Goal: Task Accomplishment & Management: Use online tool/utility

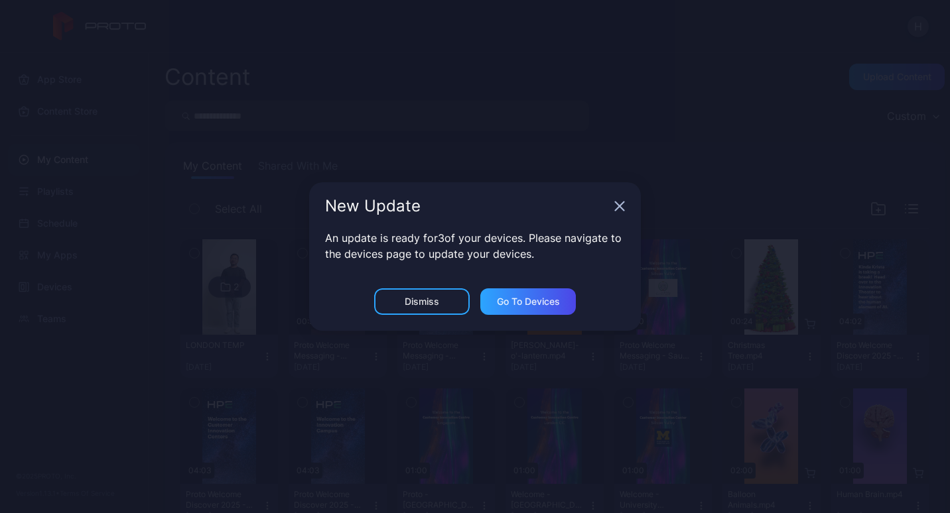
click at [614, 214] on div "New Update" at bounding box center [475, 206] width 332 height 48
click at [616, 208] on icon "button" at bounding box center [619, 206] width 11 height 11
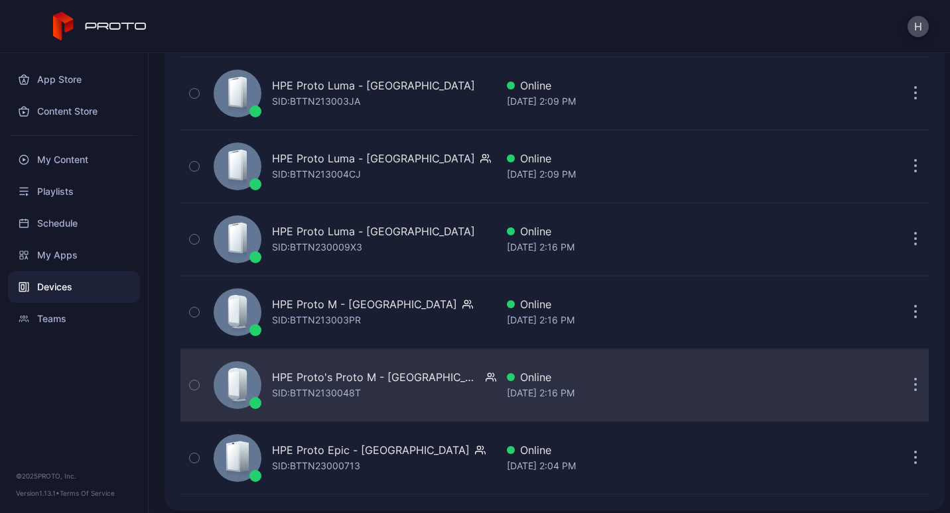
scroll to position [612, 0]
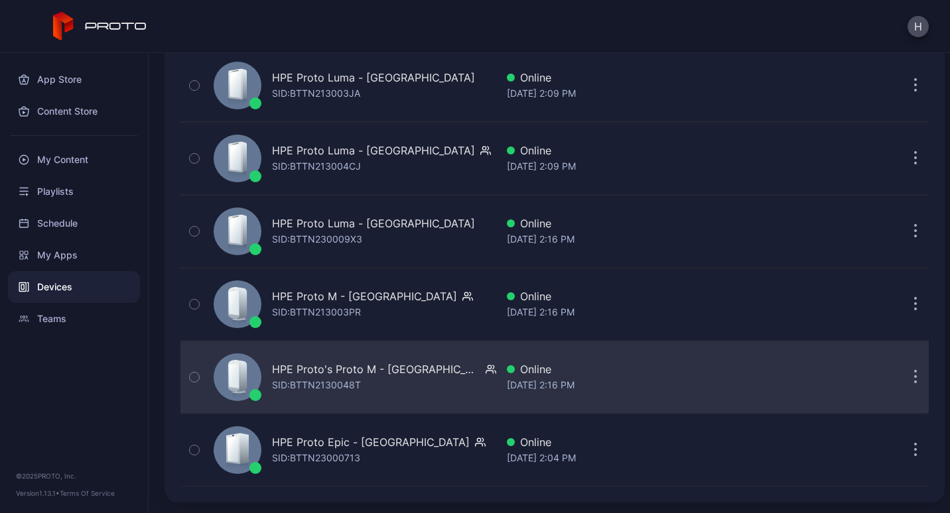
click at [439, 384] on div "HPE Proto's Proto M - London SID: BTTN2130048T" at bounding box center [352, 377] width 288 height 66
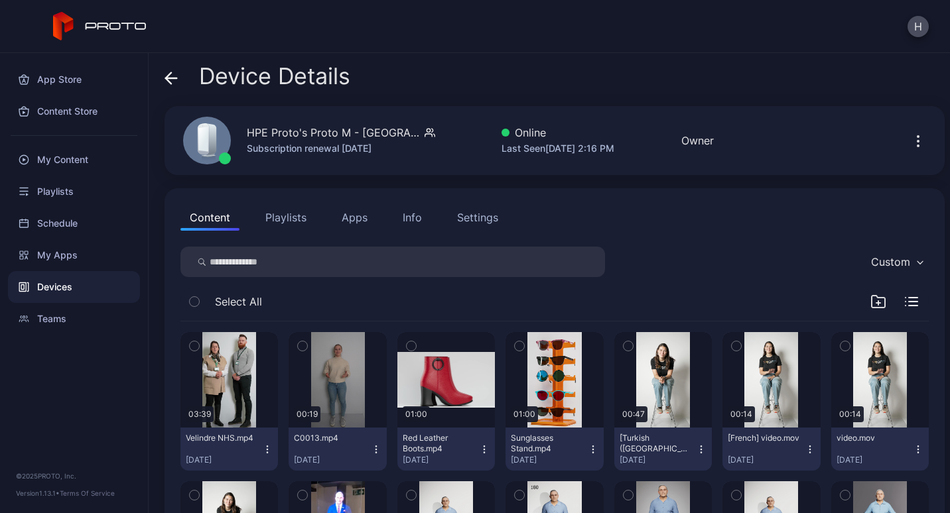
click at [351, 225] on button "Apps" at bounding box center [354, 217] width 44 height 27
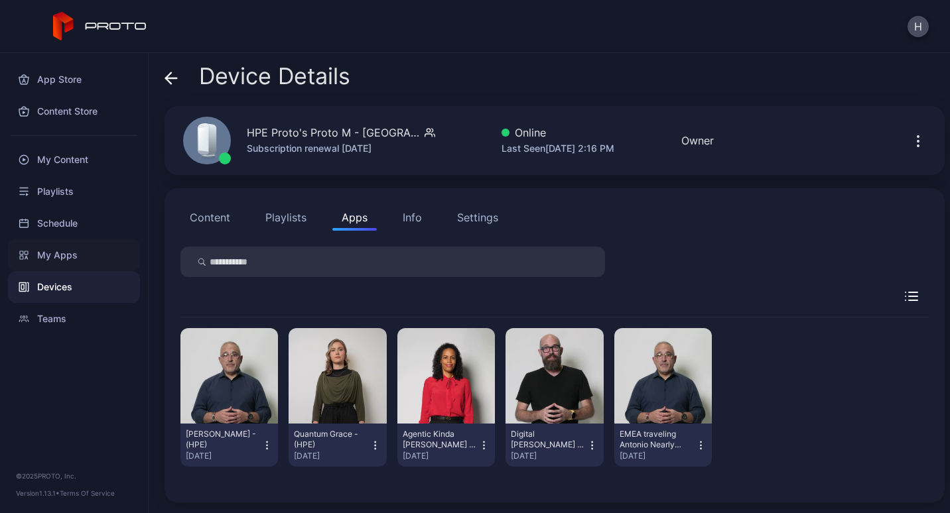
click at [75, 259] on div "My Apps" at bounding box center [74, 255] width 132 height 32
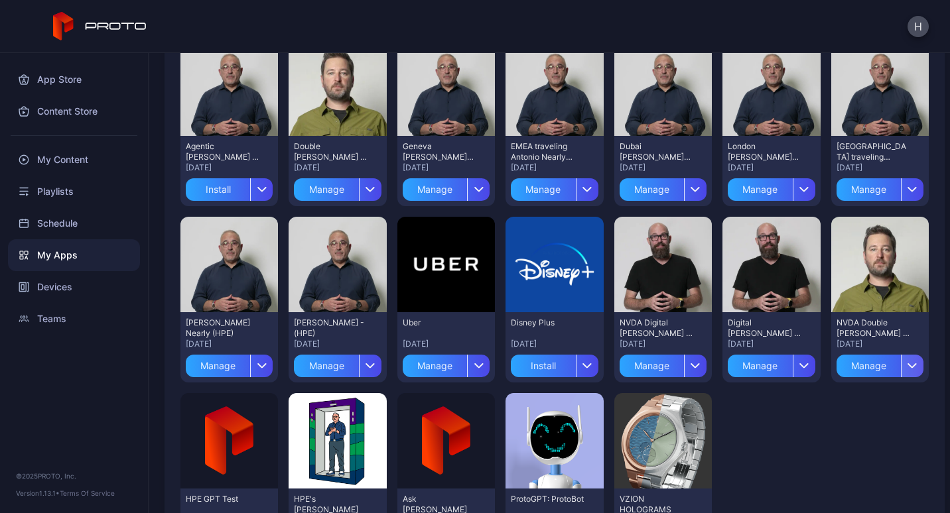
scroll to position [332, 0]
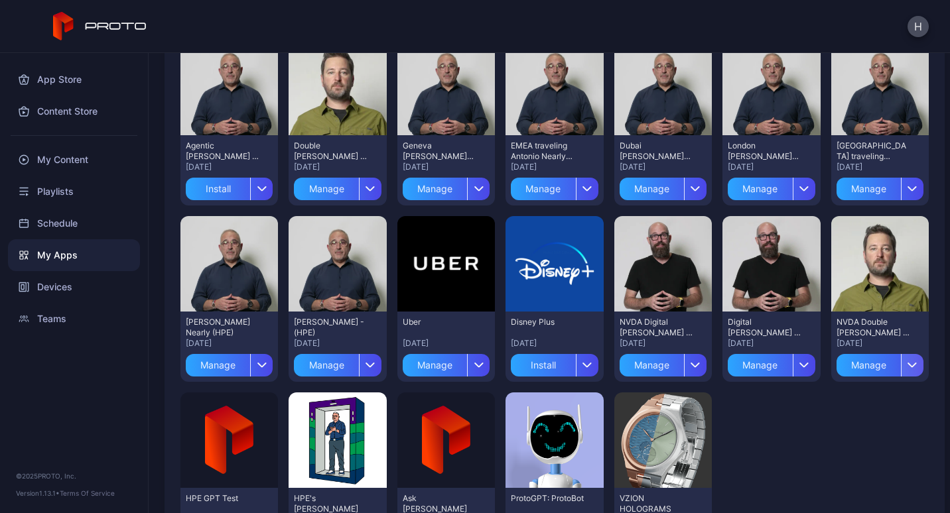
click at [901, 370] on div "button" at bounding box center [912, 365] width 23 height 23
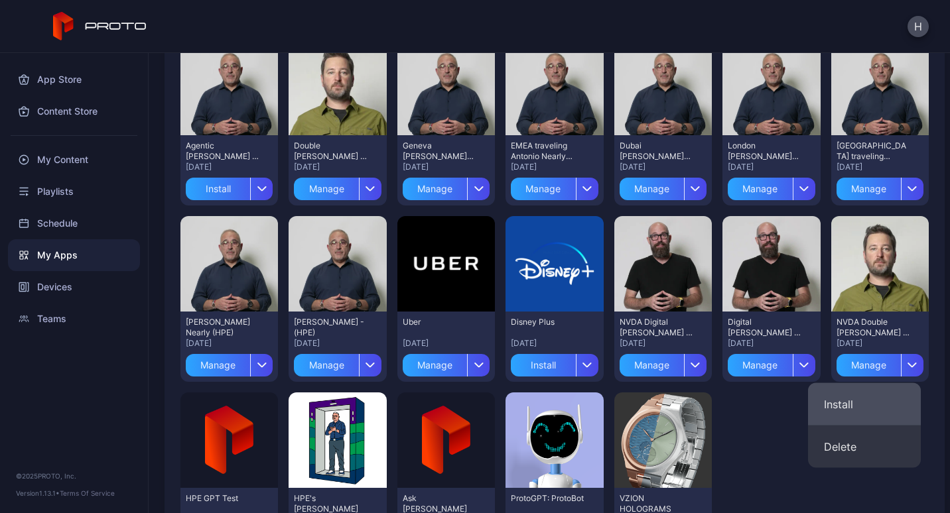
click at [858, 401] on button "Install" at bounding box center [864, 404] width 113 height 42
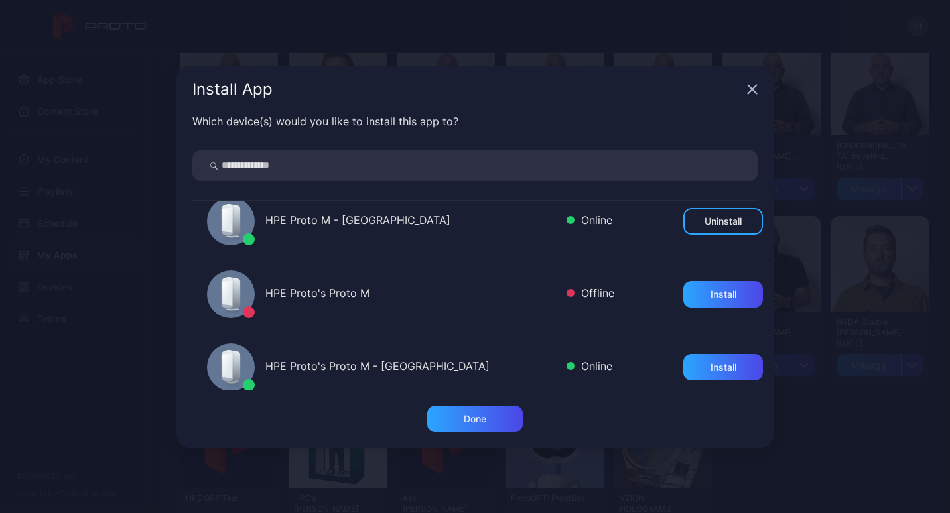
scroll to position [687, 0]
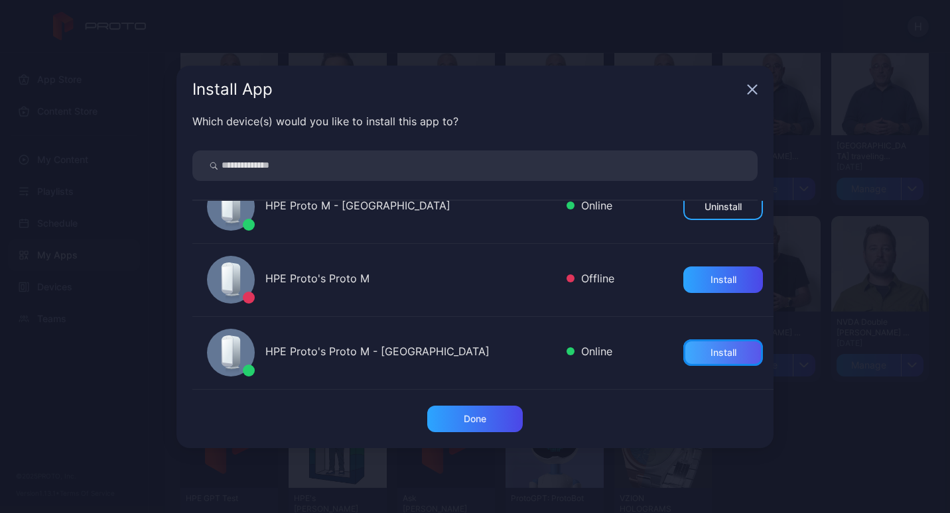
click at [711, 349] on div "Install" at bounding box center [724, 353] width 26 height 11
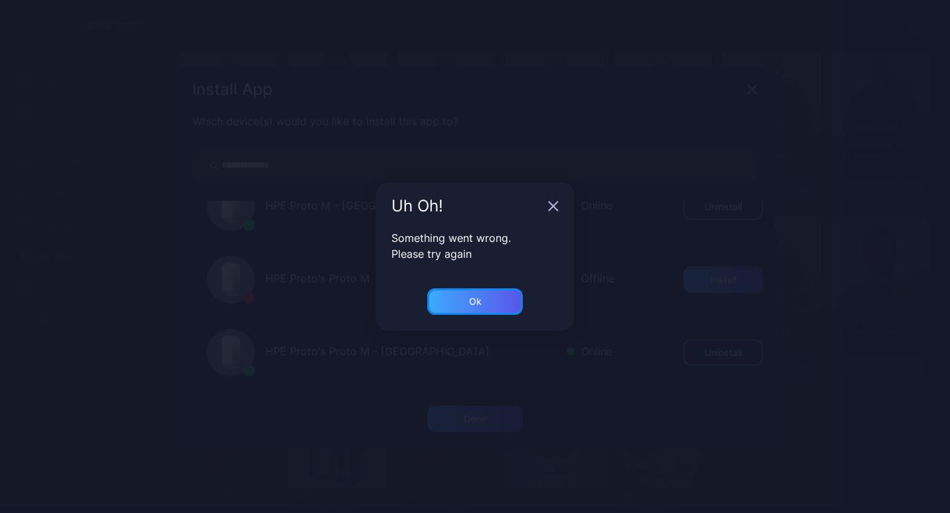
click at [472, 310] on div "Ok" at bounding box center [475, 302] width 96 height 27
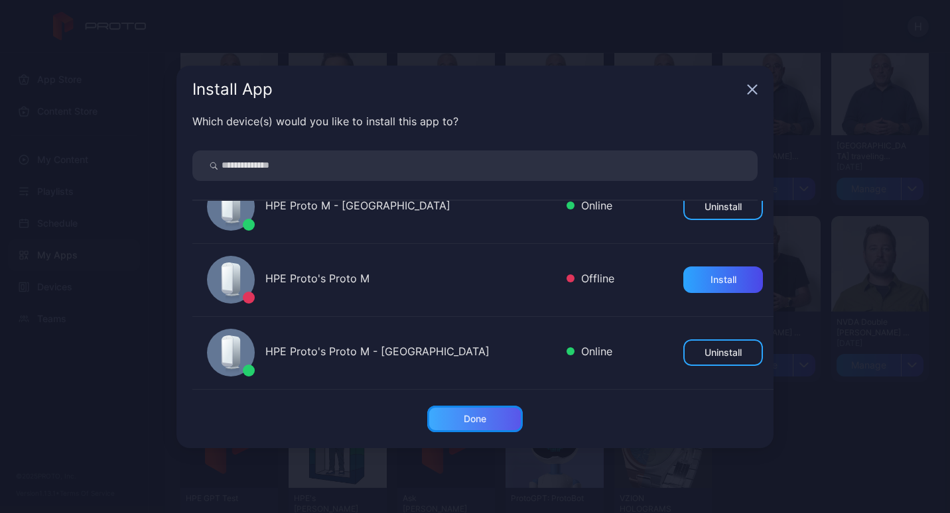
click at [486, 424] on div "Done" at bounding box center [475, 419] width 23 height 11
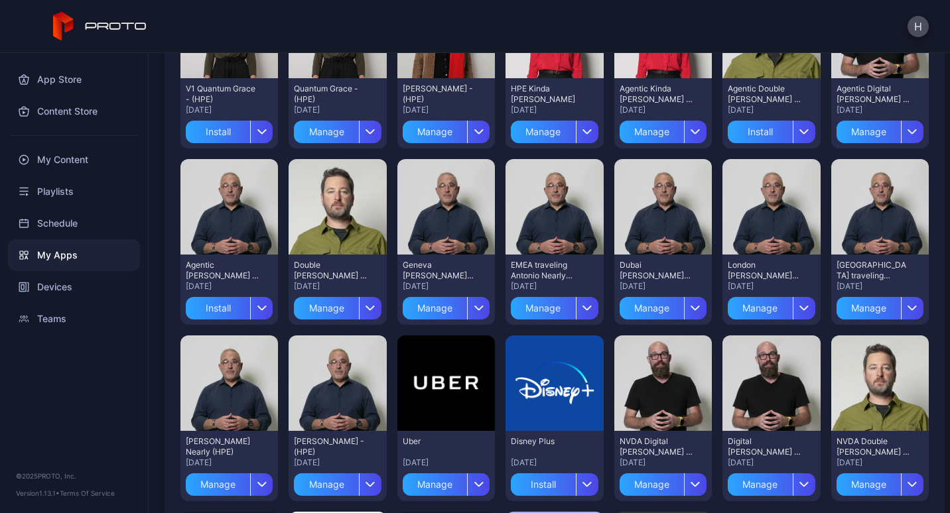
scroll to position [199, 0]
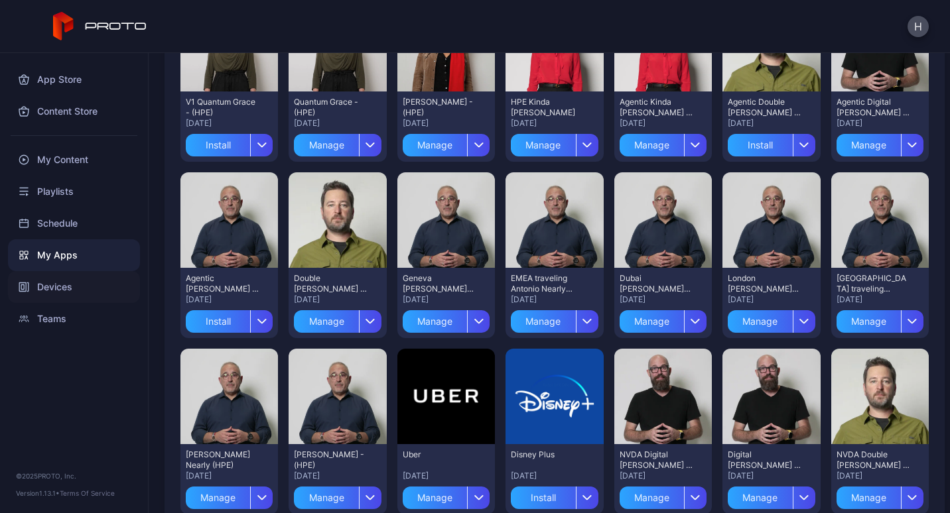
click at [66, 292] on div "Devices" at bounding box center [74, 287] width 132 height 32
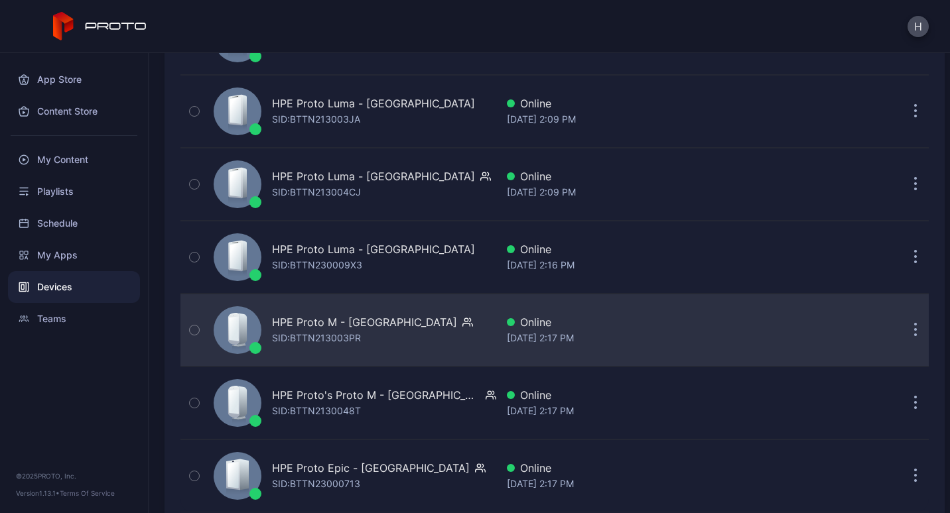
scroll to position [612, 0]
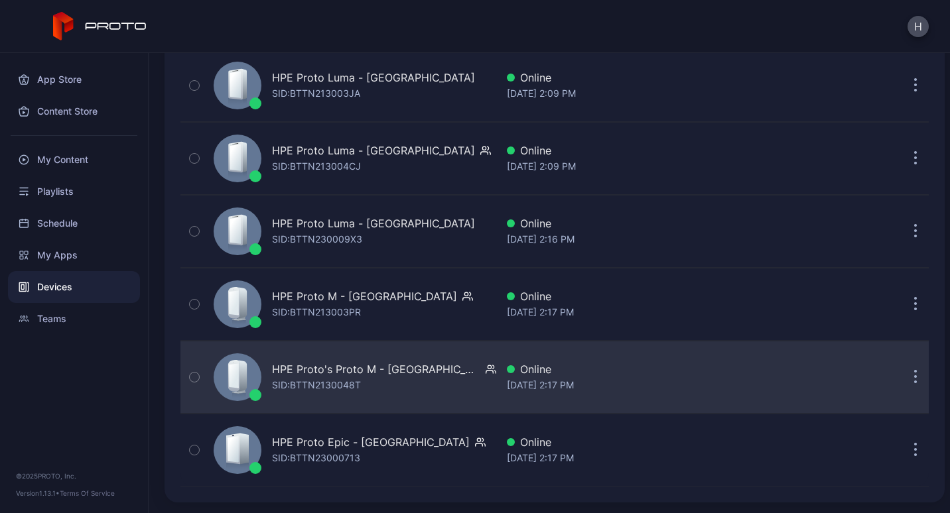
click at [463, 372] on div "HPE Proto's Proto M - London SID: BTTN2130048T" at bounding box center [352, 377] width 288 height 66
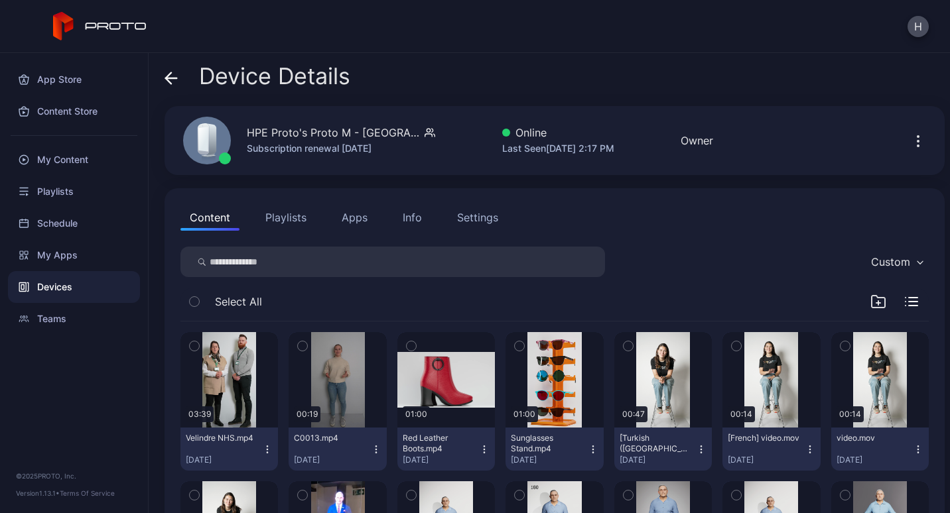
click at [360, 211] on button "Apps" at bounding box center [354, 217] width 44 height 27
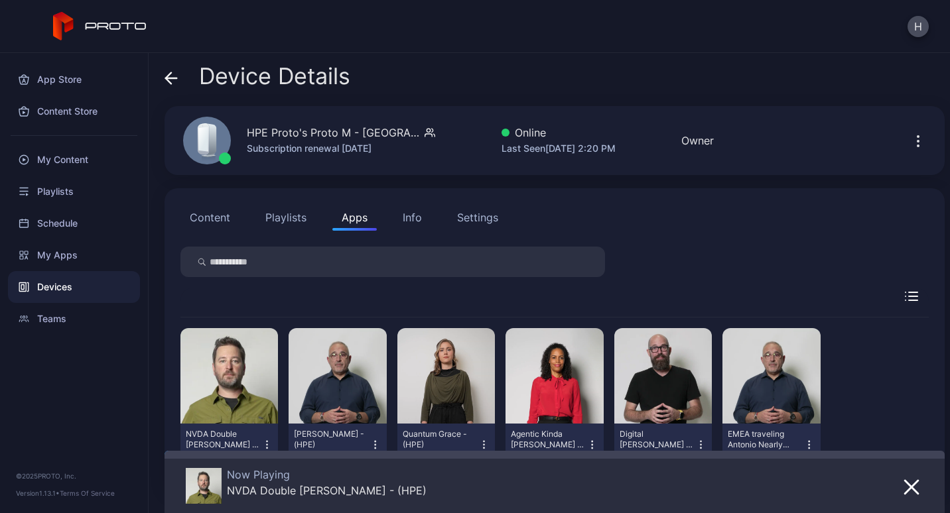
click at [332, 204] on button "Apps" at bounding box center [354, 217] width 44 height 27
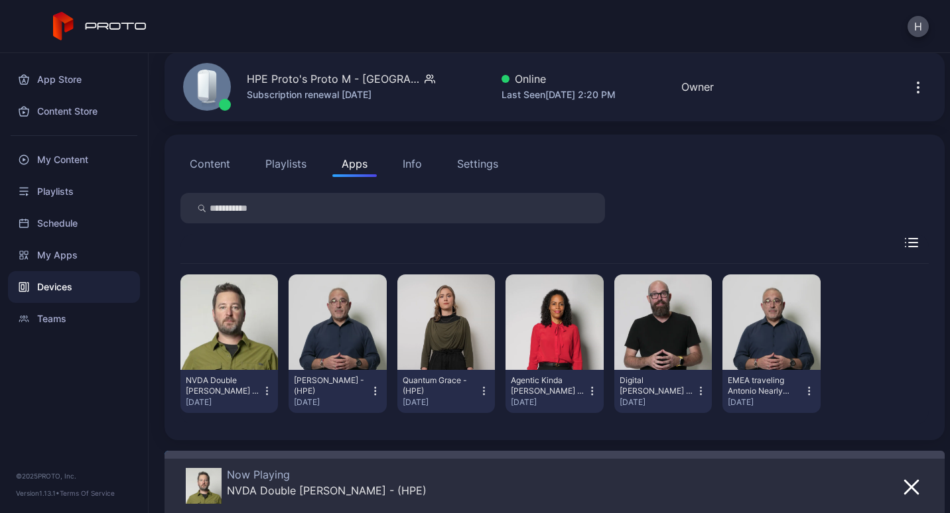
click at [71, 288] on div "Devices" at bounding box center [74, 287] width 132 height 32
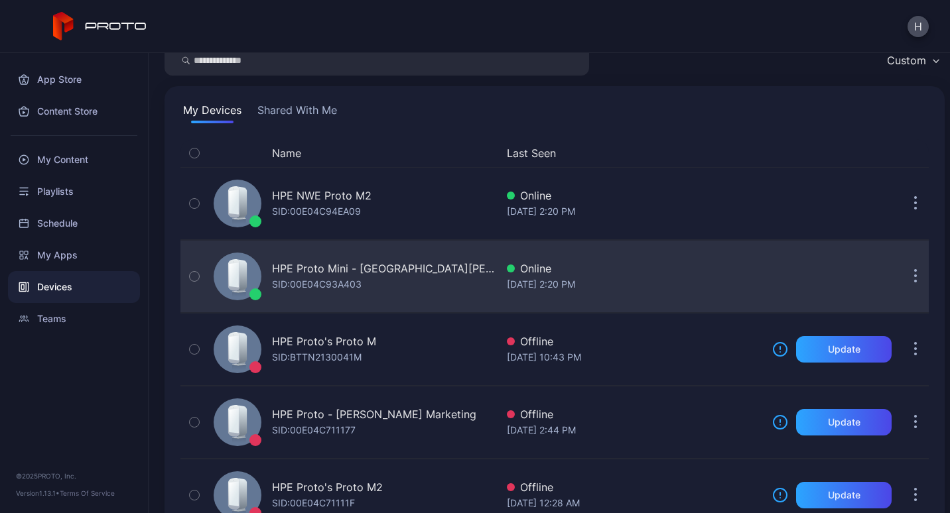
scroll to position [55, 0]
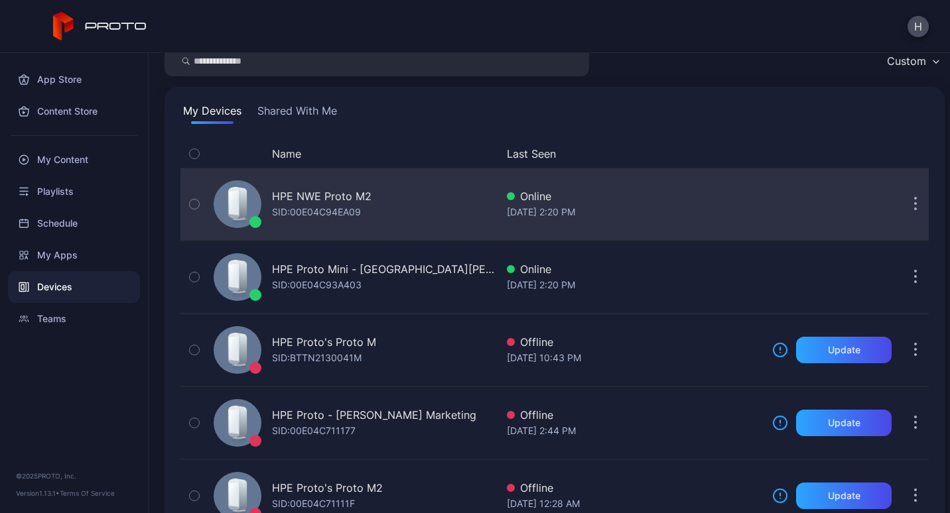
click at [419, 210] on div "HPE NWE Proto M2 SID: 00E04C94EA09" at bounding box center [352, 204] width 288 height 66
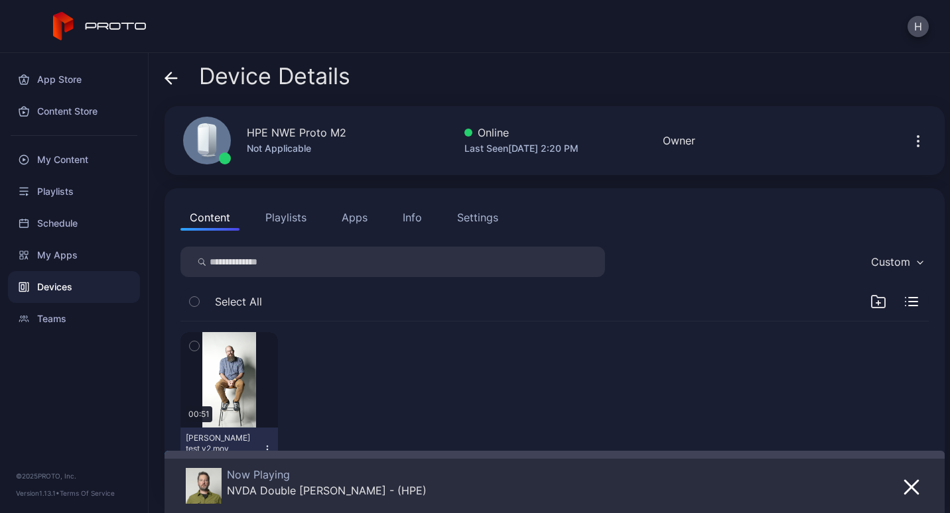
click at [361, 220] on button "Apps" at bounding box center [354, 217] width 44 height 27
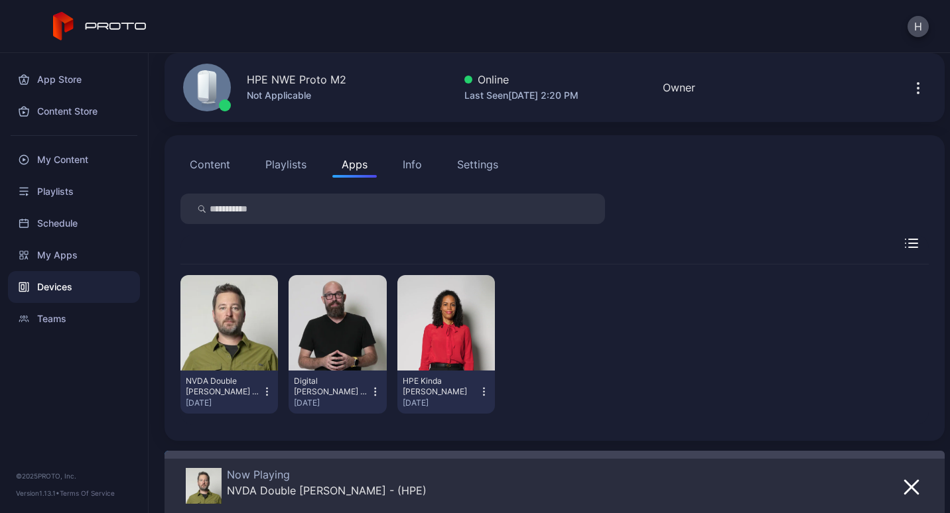
scroll to position [54, 0]
click at [267, 392] on icon "button" at bounding box center [267, 391] width 1 height 1
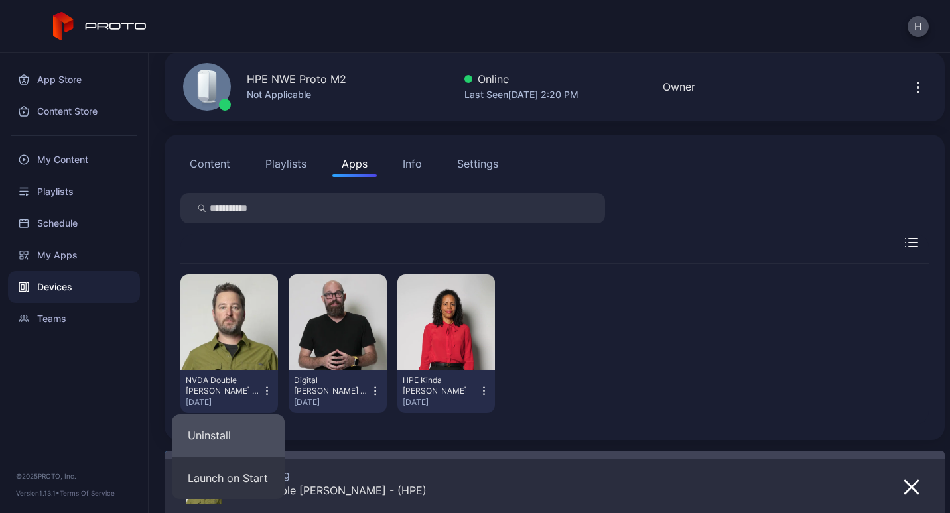
click at [230, 431] on button "Uninstall" at bounding box center [228, 436] width 113 height 42
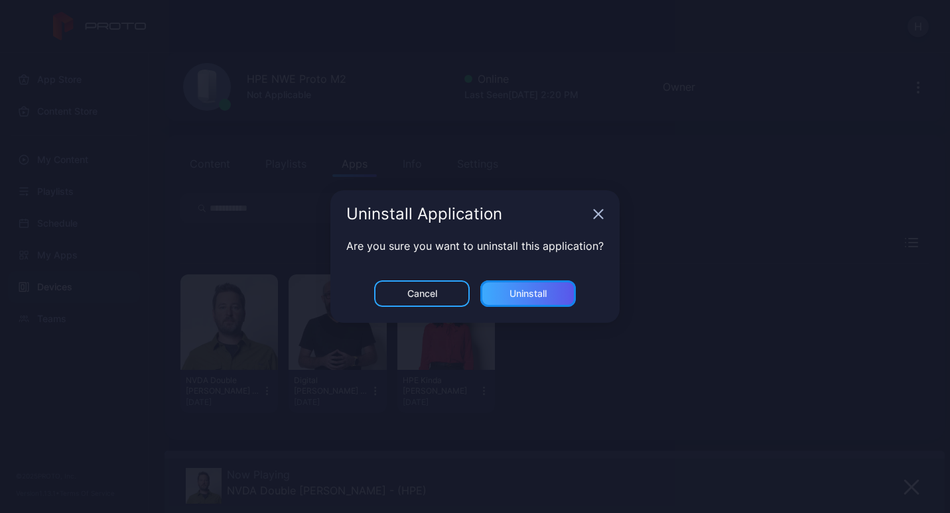
click at [531, 293] on div "Uninstall" at bounding box center [528, 294] width 37 height 11
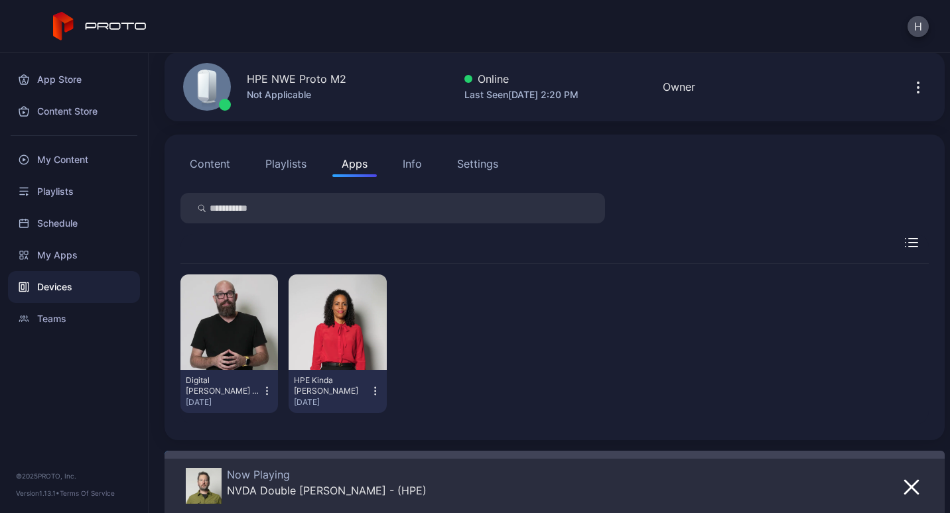
scroll to position [0, 0]
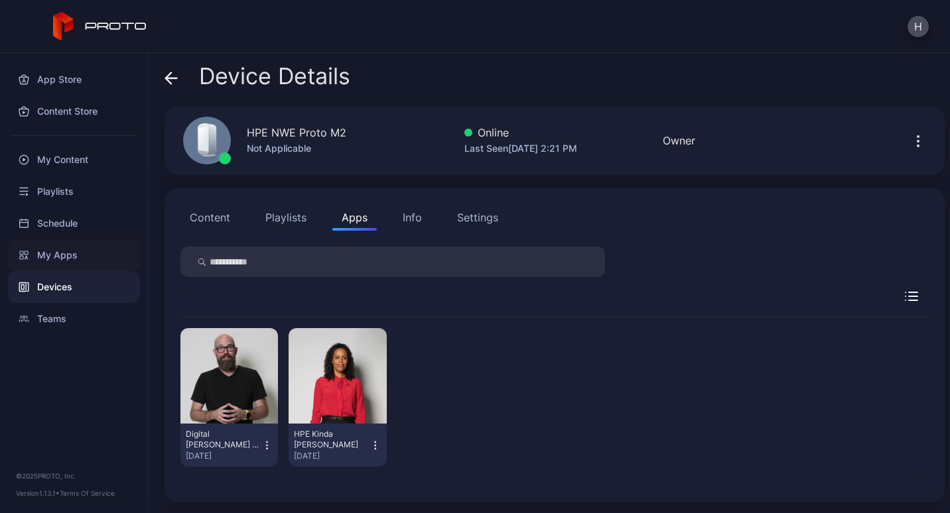
click at [92, 255] on div "My Apps" at bounding box center [74, 255] width 132 height 32
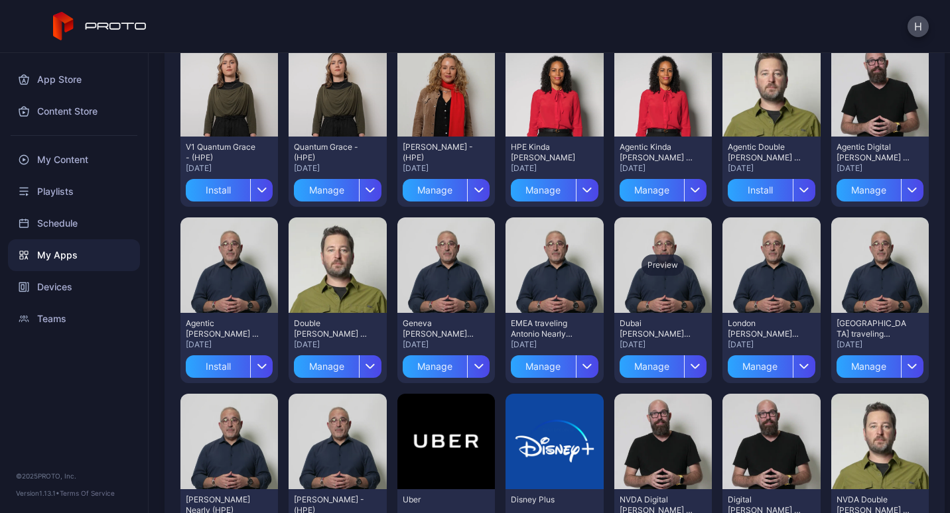
scroll to position [206, 0]
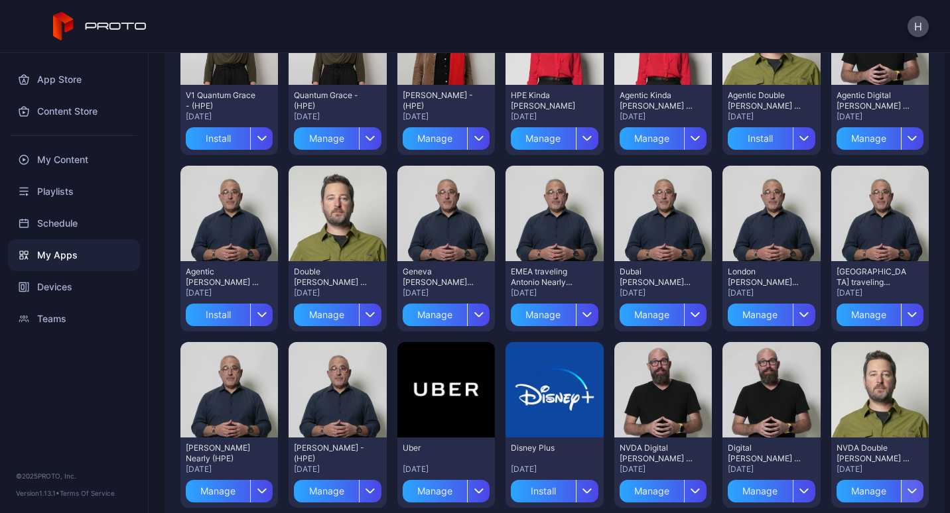
click at [901, 483] on div "button" at bounding box center [912, 491] width 23 height 23
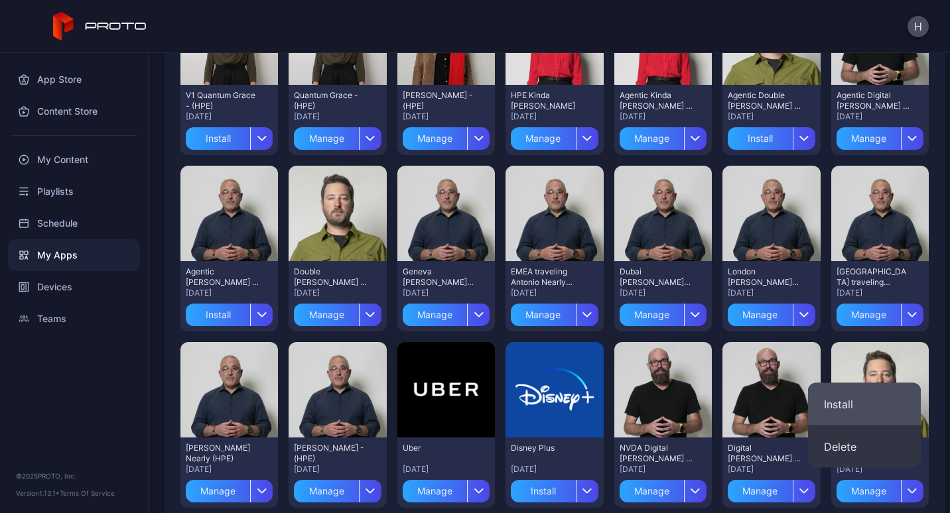
click at [858, 410] on button "Install" at bounding box center [864, 404] width 113 height 42
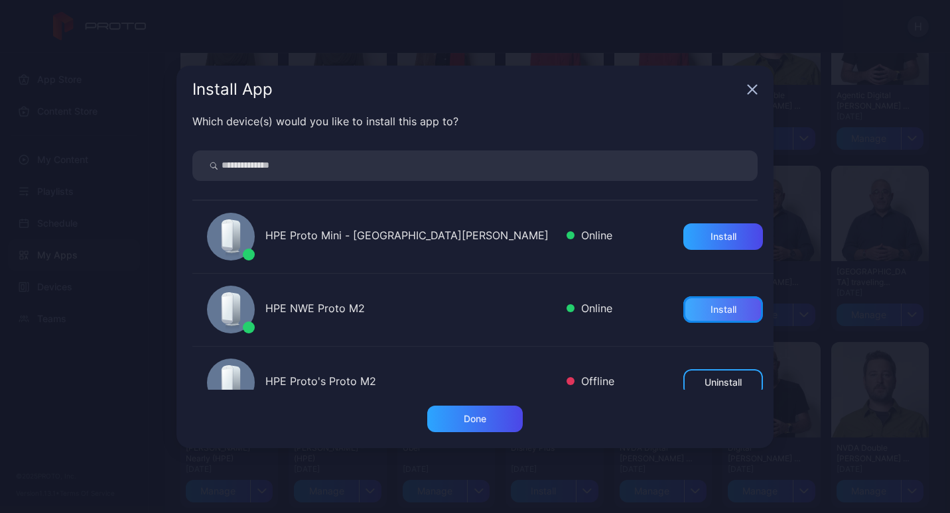
click at [683, 312] on div "Install" at bounding box center [723, 310] width 80 height 27
click at [470, 411] on div "Done" at bounding box center [475, 419] width 96 height 27
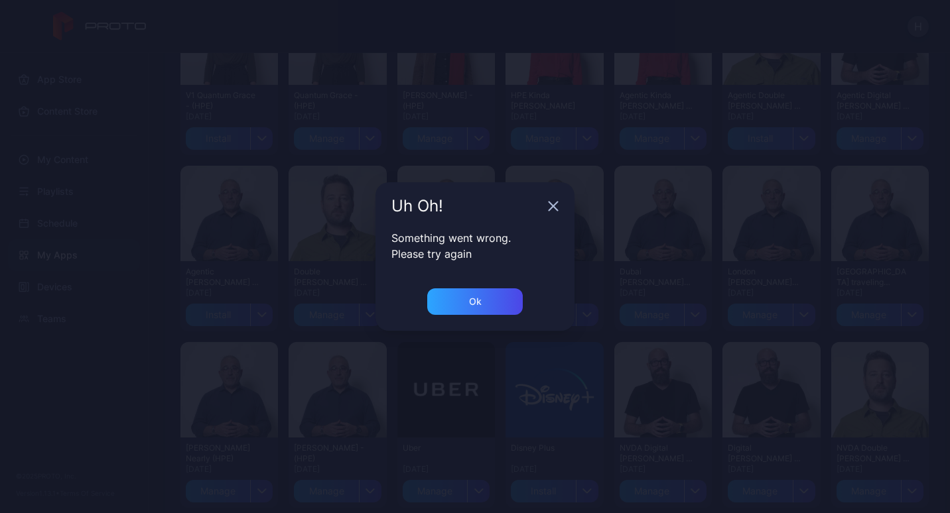
click at [551, 202] on icon "button" at bounding box center [553, 206] width 11 height 11
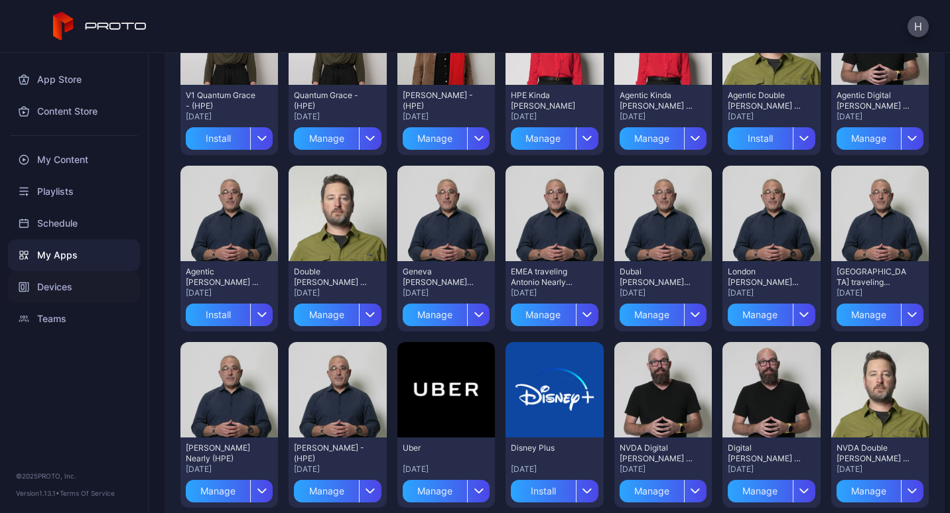
click at [42, 287] on div "Devices" at bounding box center [74, 287] width 132 height 32
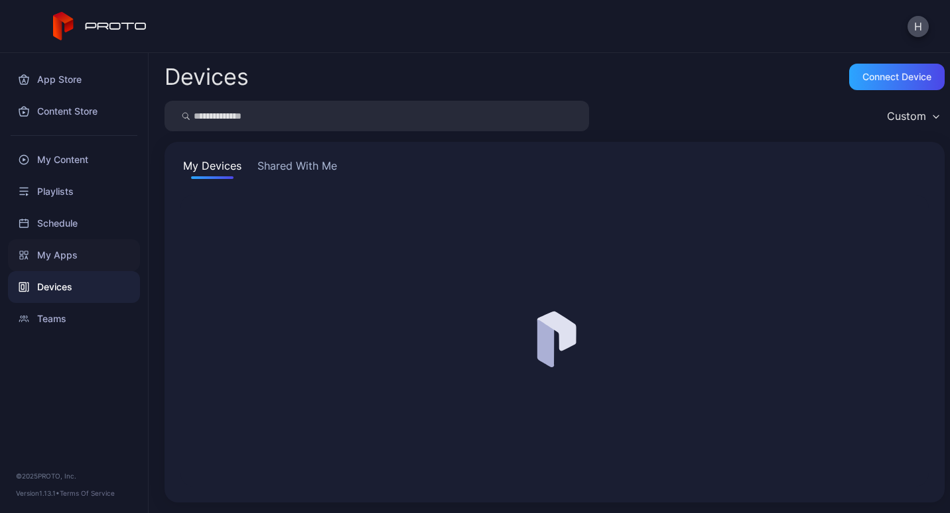
click at [44, 253] on div "My Apps" at bounding box center [74, 255] width 132 height 32
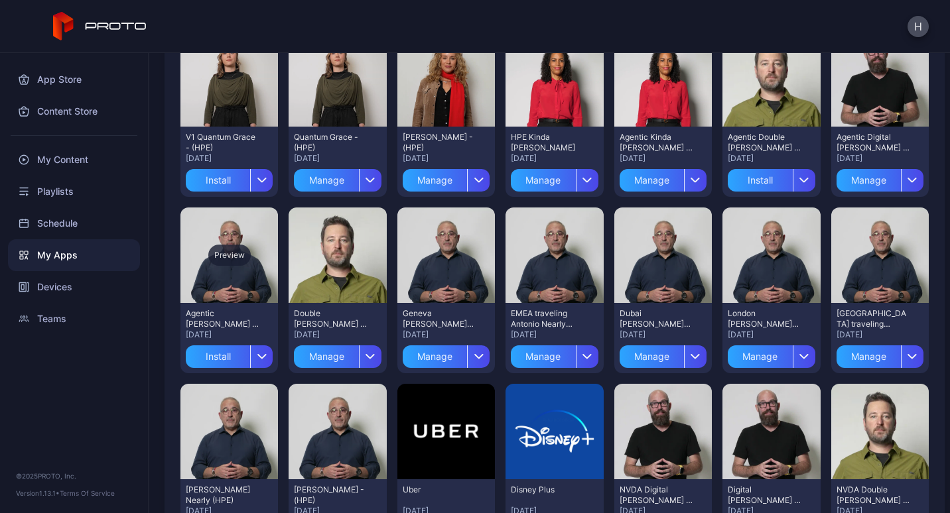
scroll to position [133, 0]
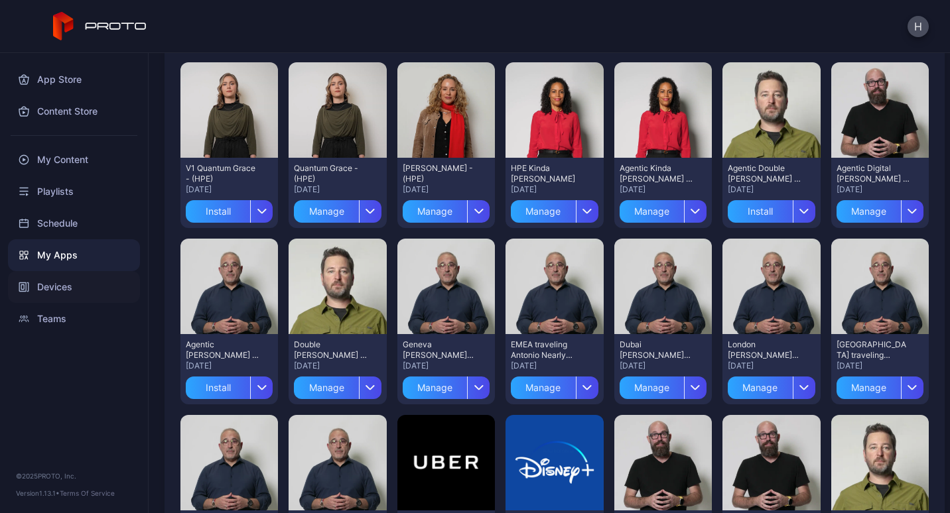
click at [42, 283] on div "Devices" at bounding box center [74, 287] width 132 height 32
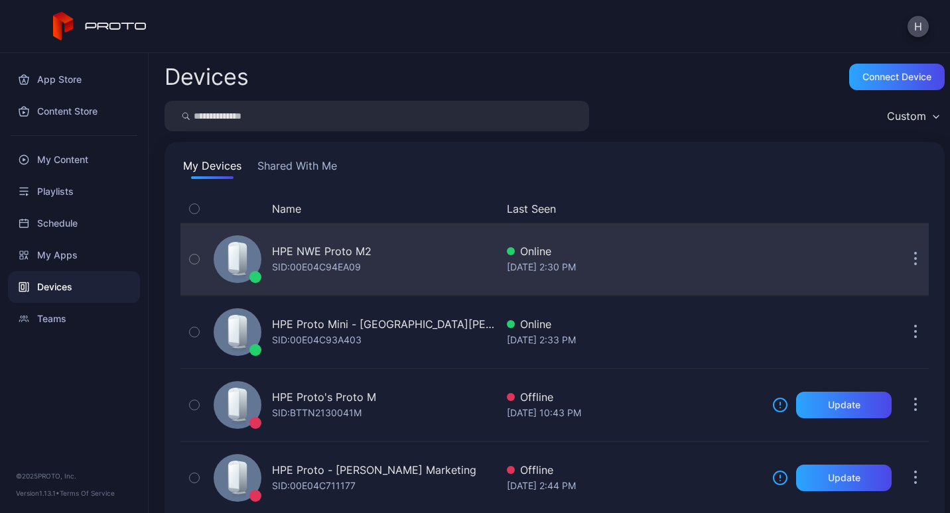
click at [421, 257] on div "HPE NWE Proto M2 SID: 00E04C94EA09" at bounding box center [352, 259] width 288 height 66
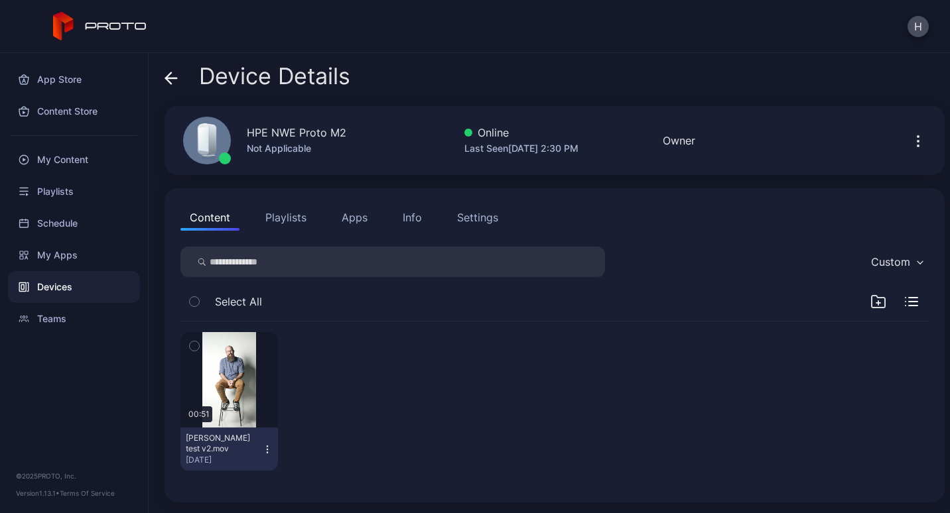
click at [334, 220] on button "Apps" at bounding box center [354, 217] width 44 height 27
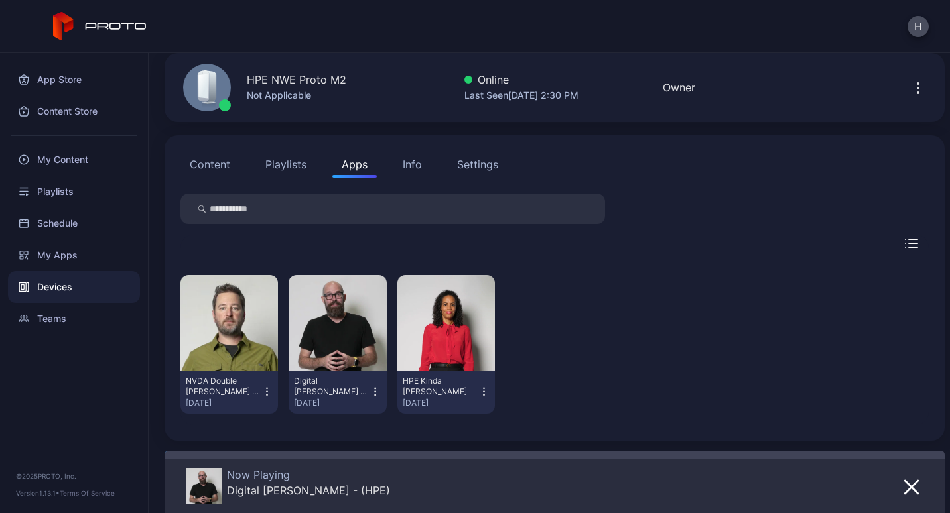
scroll to position [54, 0]
click at [56, 253] on div "My Apps" at bounding box center [74, 255] width 132 height 32
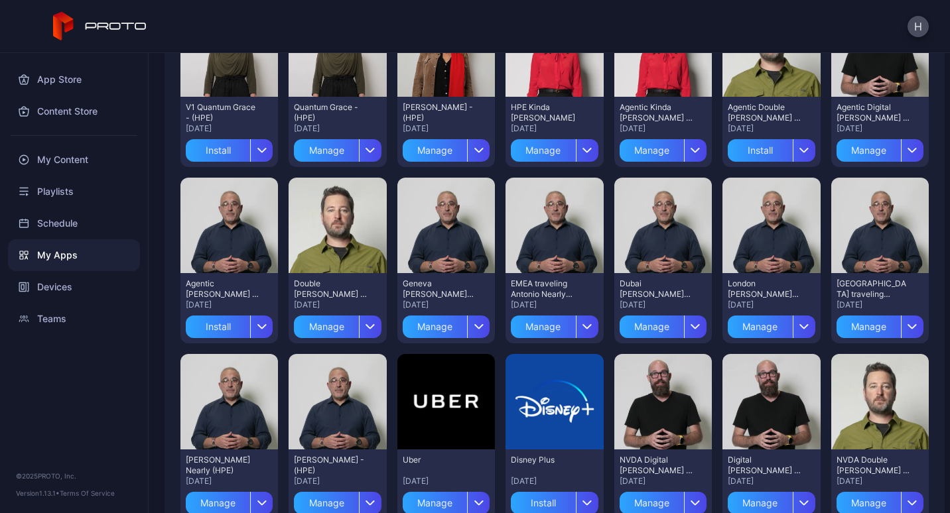
scroll to position [265, 0]
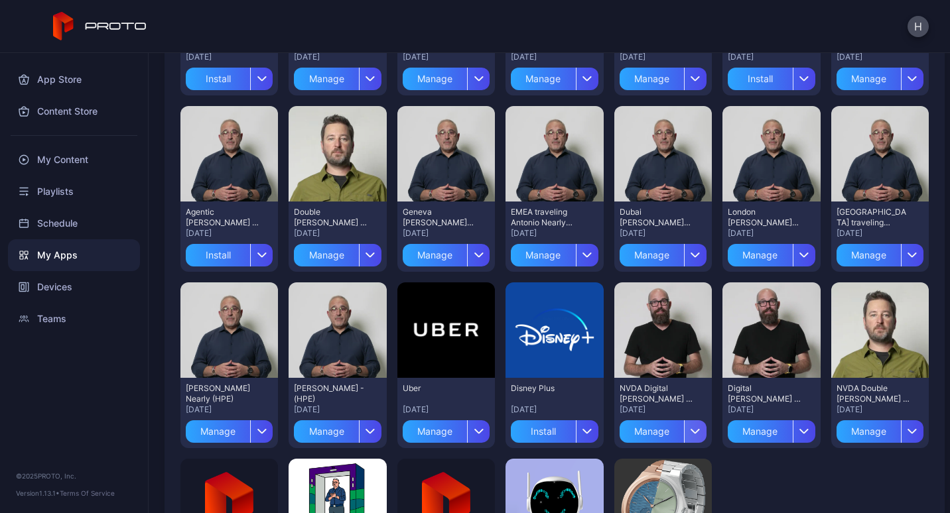
click at [685, 427] on div "button" at bounding box center [695, 432] width 23 height 23
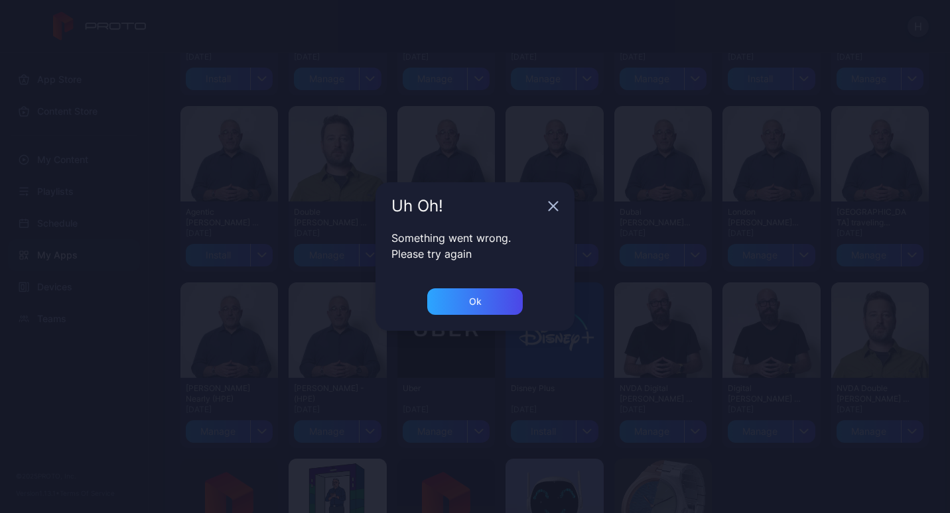
click at [553, 204] on icon "button" at bounding box center [553, 206] width 11 height 11
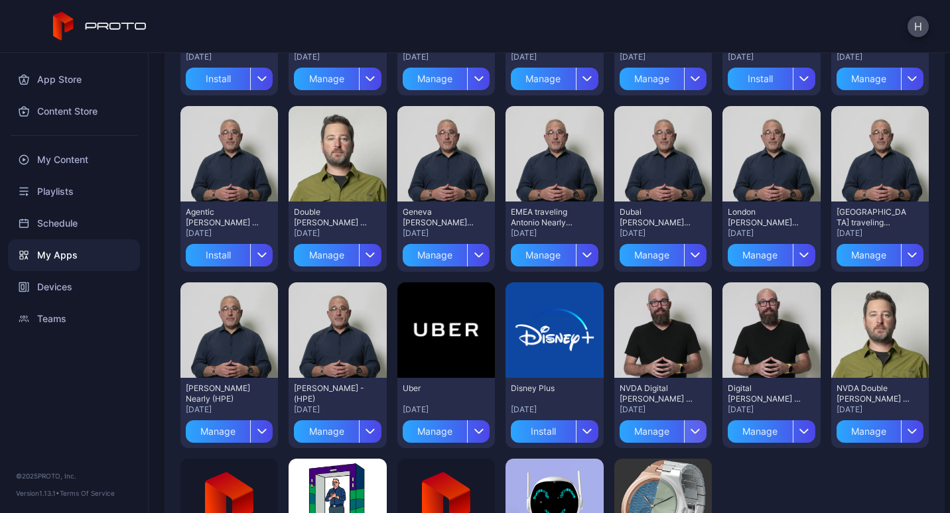
click at [690, 434] on div "button" at bounding box center [695, 432] width 23 height 23
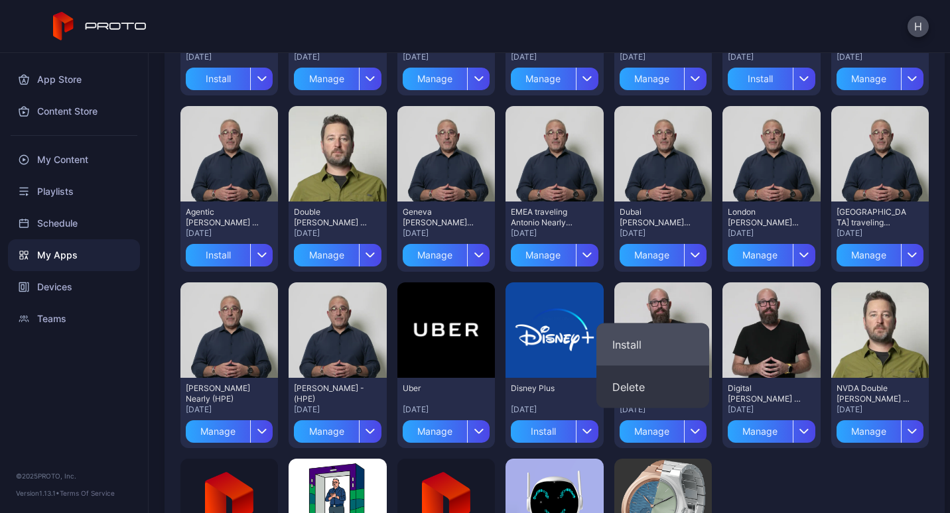
click at [652, 340] on button "Install" at bounding box center [652, 345] width 113 height 42
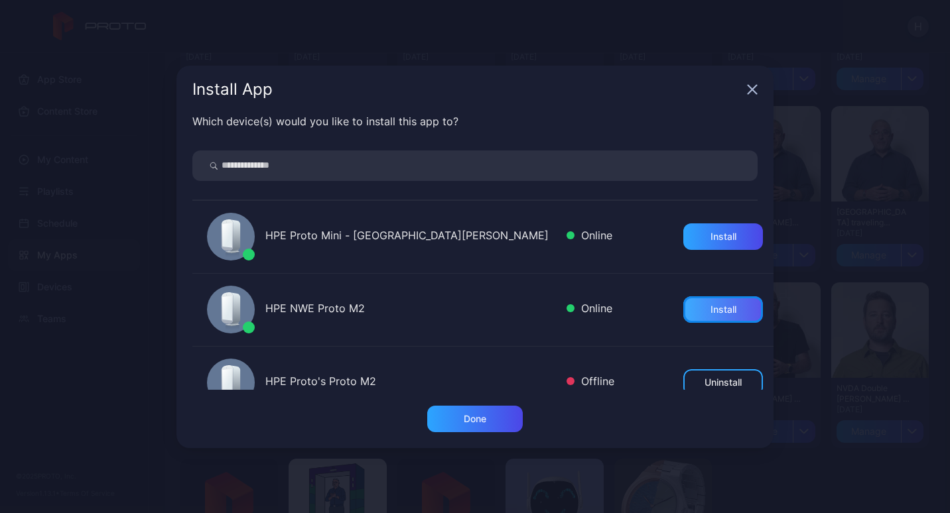
click at [711, 308] on div "Install" at bounding box center [724, 310] width 26 height 11
click at [478, 423] on div "Done" at bounding box center [475, 419] width 23 height 11
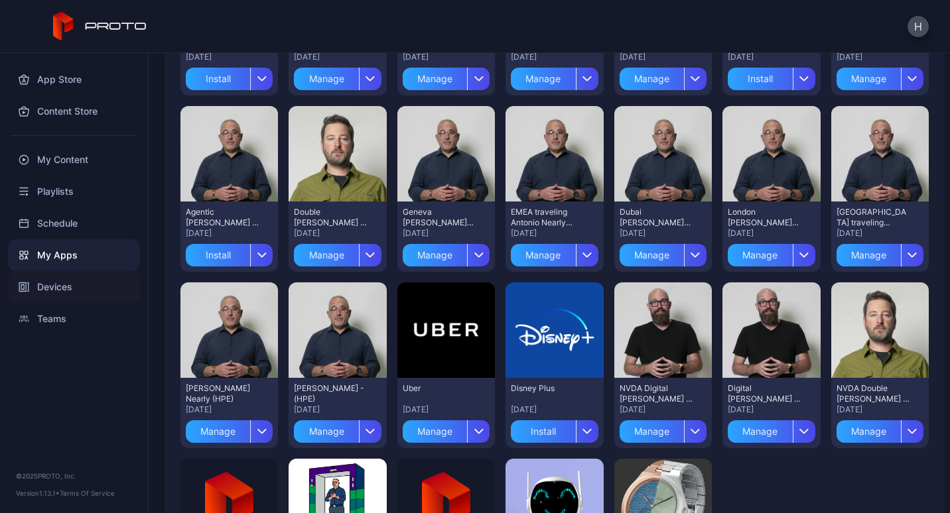
click at [44, 289] on div "Devices" at bounding box center [74, 287] width 132 height 32
